Goal: Task Accomplishment & Management: Use online tool/utility

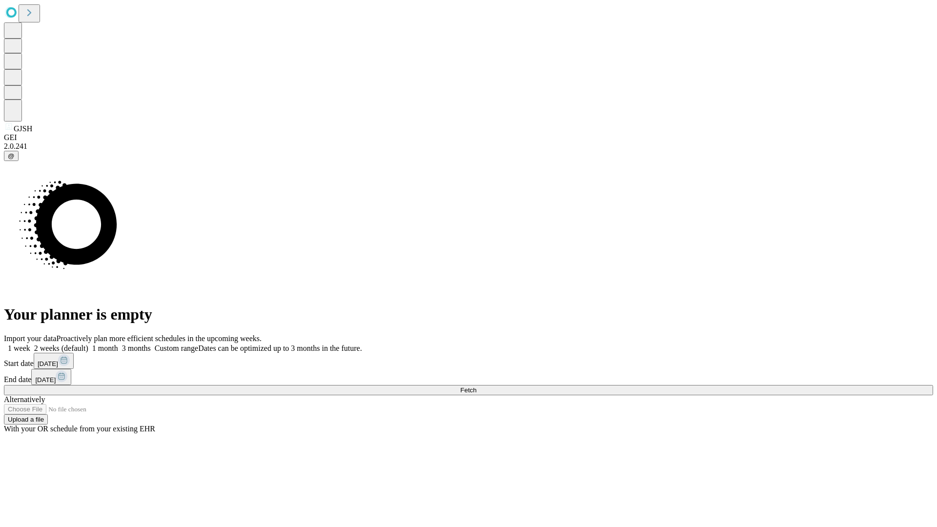
click at [477, 387] on span "Fetch" at bounding box center [468, 390] width 16 height 7
